Goal: Complete application form: Complete application form

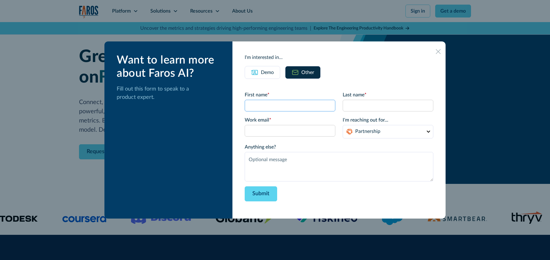
click at [261, 101] on input "First name *" at bounding box center [290, 106] width 91 height 12
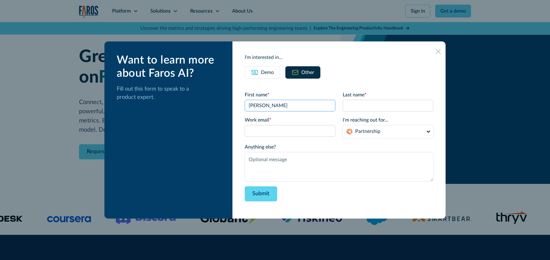
type input "[PERSON_NAME]"
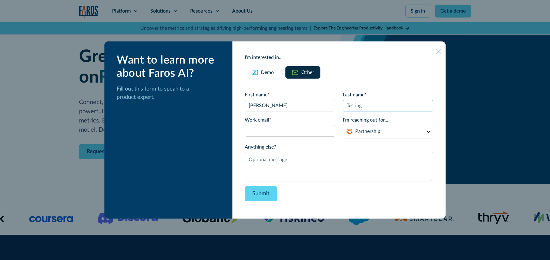
type input "Testing"
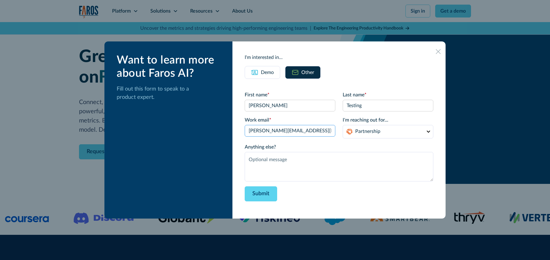
type input "[PERSON_NAME][EMAIL_ADDRESS][DOMAIN_NAME]"
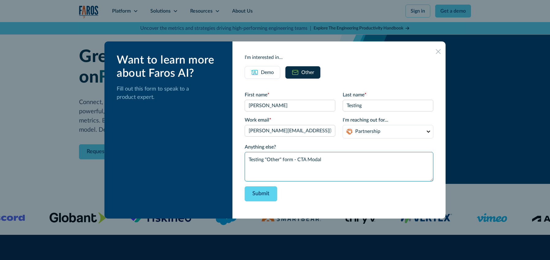
type textarea "Testing "Other" form - CTA Modal"
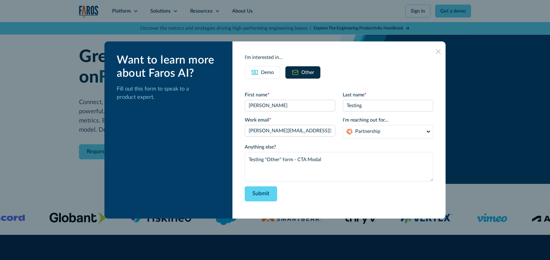
click at [204, 118] on div "Want to learn more about Faros AI? Fill out this form to speak to a product exp…" at bounding box center [168, 129] width 128 height 177
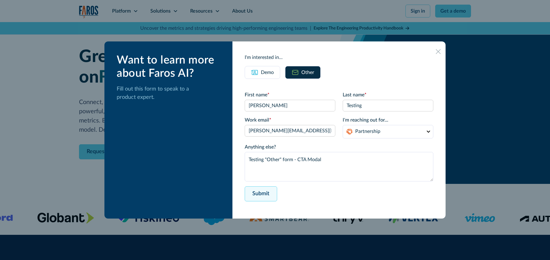
click at [269, 194] on input "Submit" at bounding box center [261, 193] width 32 height 15
type input "Please wait..."
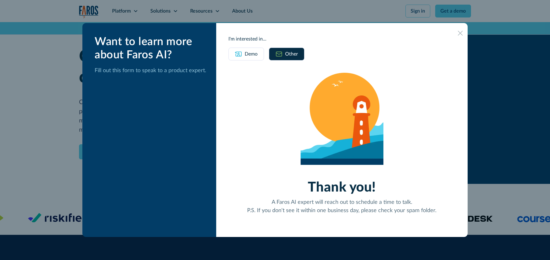
click at [252, 51] on div "Demo" at bounding box center [251, 53] width 13 height 7
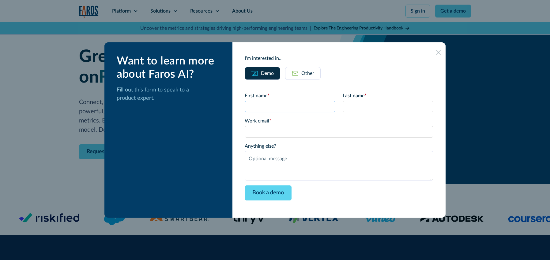
click at [304, 107] on input "First name *" at bounding box center [290, 106] width 91 height 12
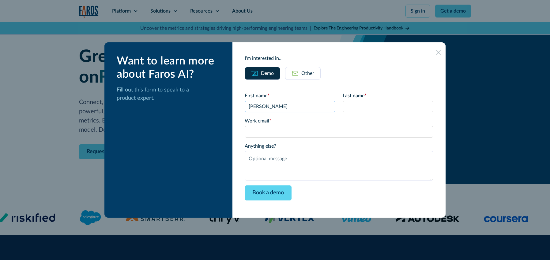
type input "[PERSON_NAME]"
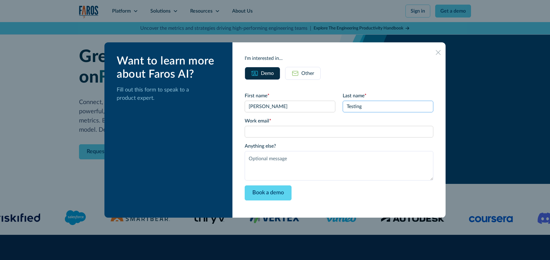
type input "Testing"
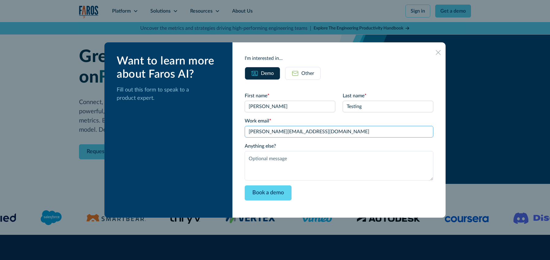
type input "[PERSON_NAME][EMAIL_ADDRESS][DOMAIN_NAME]"
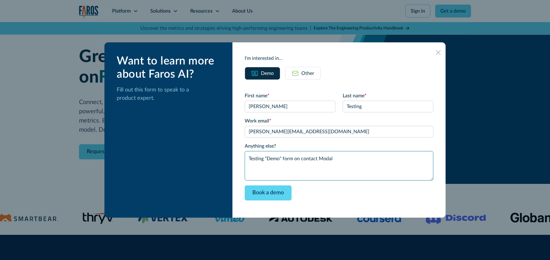
type textarea "Testing "Demo" form on contact Modal"
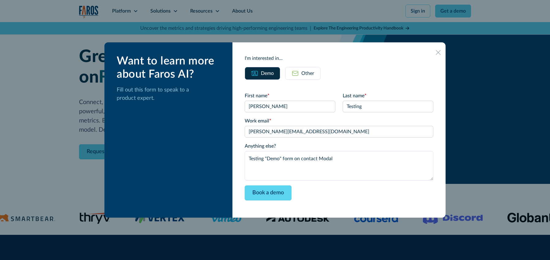
drag, startPoint x: 195, startPoint y: 119, endPoint x: 204, endPoint y: 108, distance: 13.7
click at [195, 118] on div "Want to learn more about Faros AI? Fill out this form to speak to a product exp…" at bounding box center [168, 129] width 128 height 175
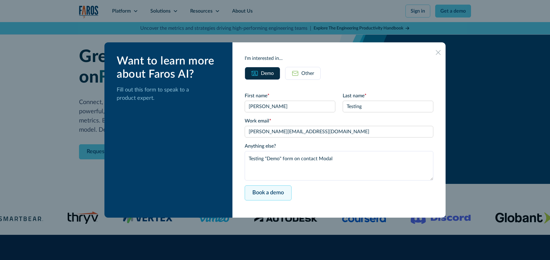
click at [278, 190] on input "Book a demo" at bounding box center [268, 192] width 47 height 15
type input "Please wait..."
